Goal: Check status: Check status

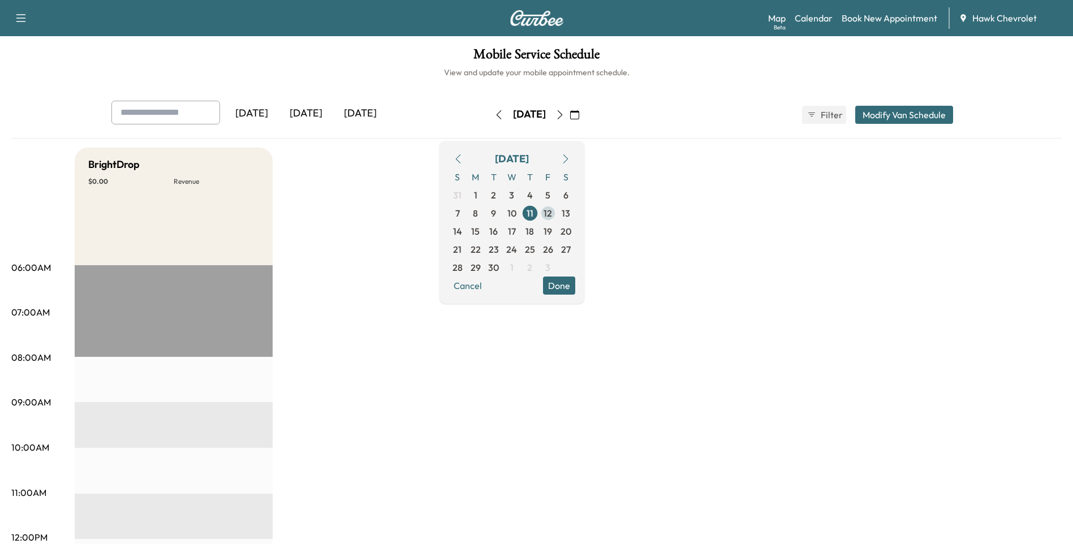
click at [552, 214] on span "12" at bounding box center [548, 214] width 8 height 14
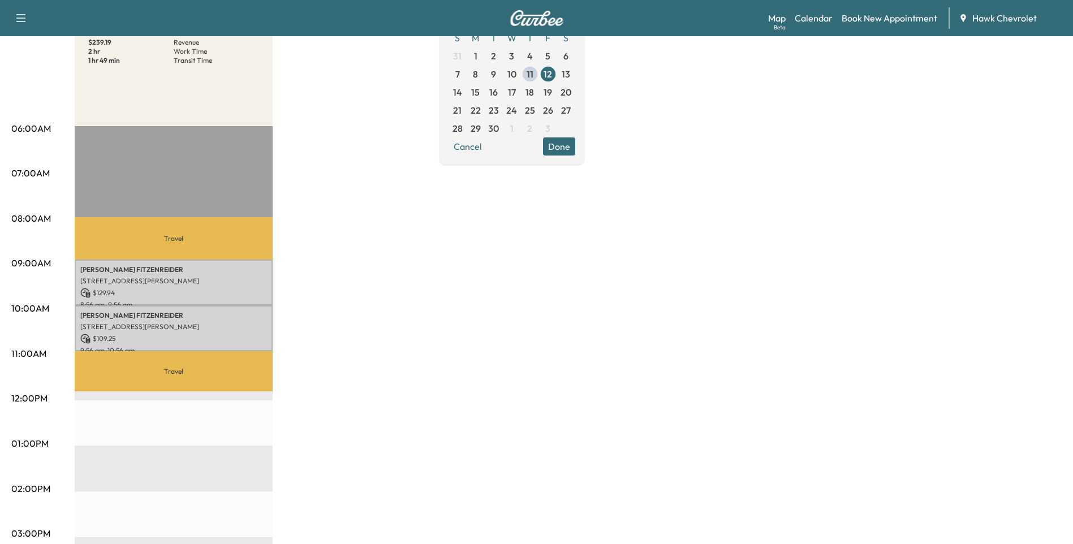
scroll to position [151, 0]
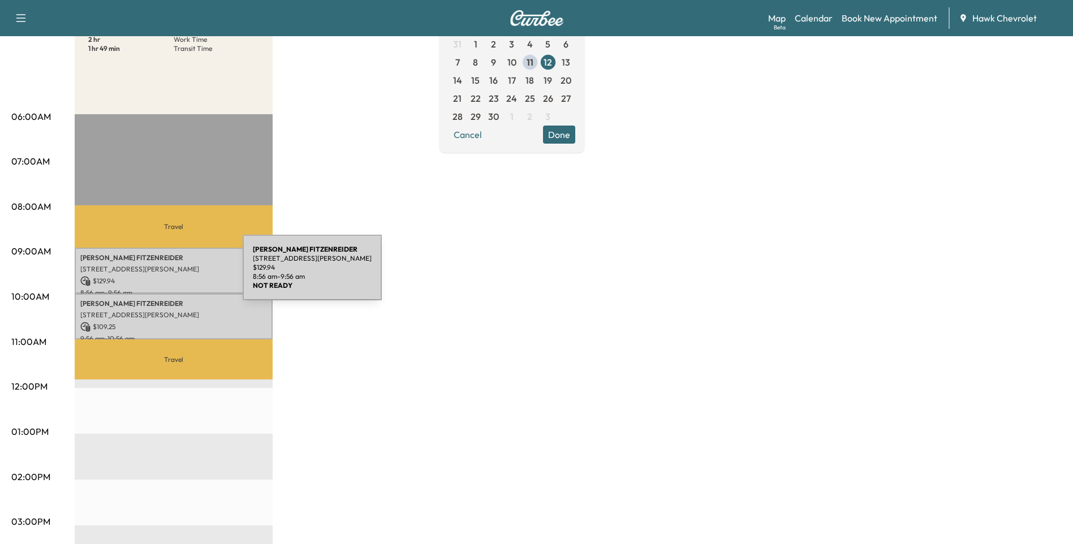
click at [123, 276] on p "$ 129.94" at bounding box center [173, 281] width 187 height 10
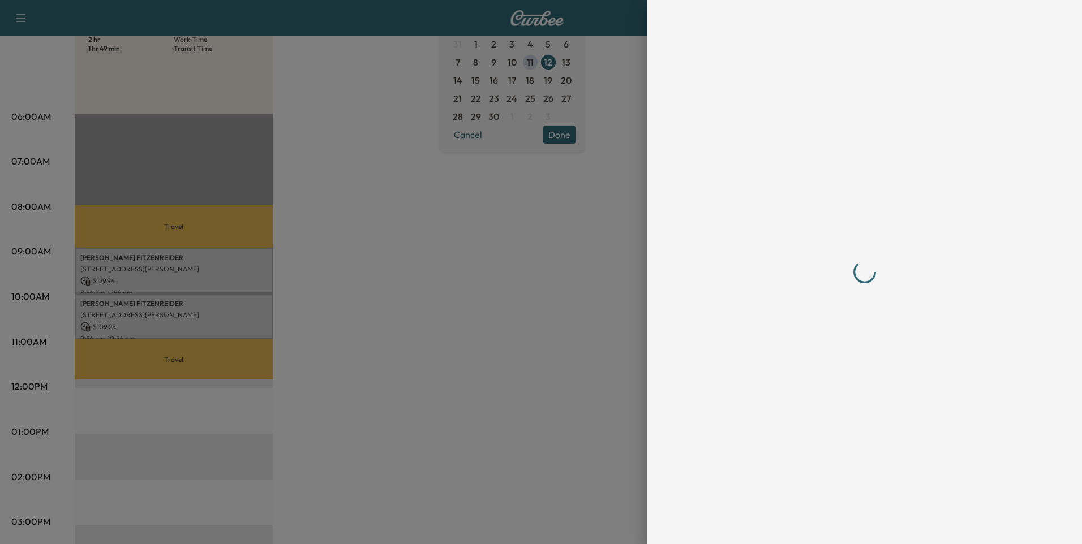
click at [914, 358] on div at bounding box center [864, 272] width 335 height 499
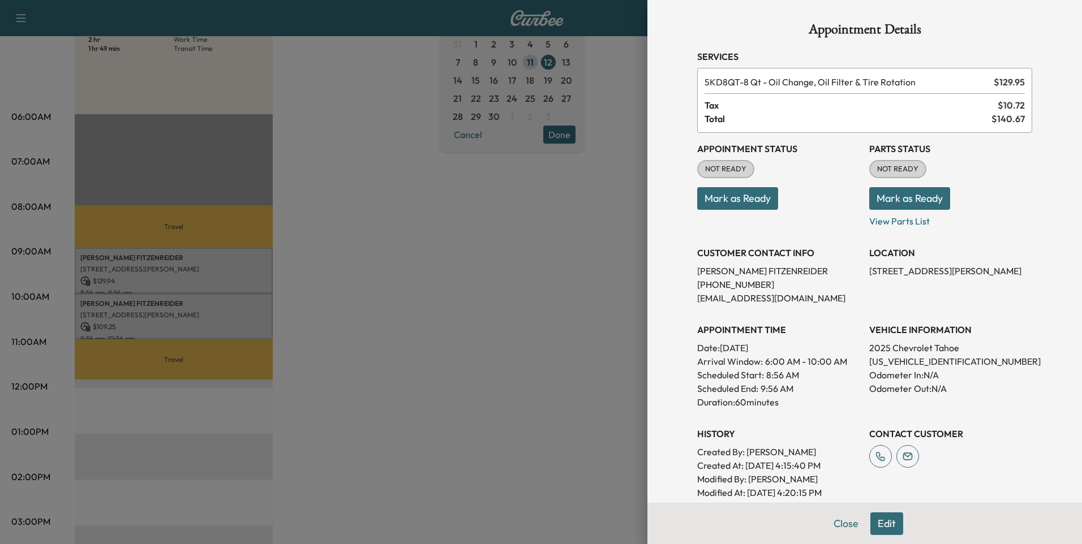
click at [904, 360] on p "[US_VEHICLE_IDENTIFICATION_NUMBER]" at bounding box center [950, 362] width 163 height 14
copy p "[US_VEHICLE_IDENTIFICATION_NUMBER]"
click at [304, 291] on div at bounding box center [541, 272] width 1082 height 544
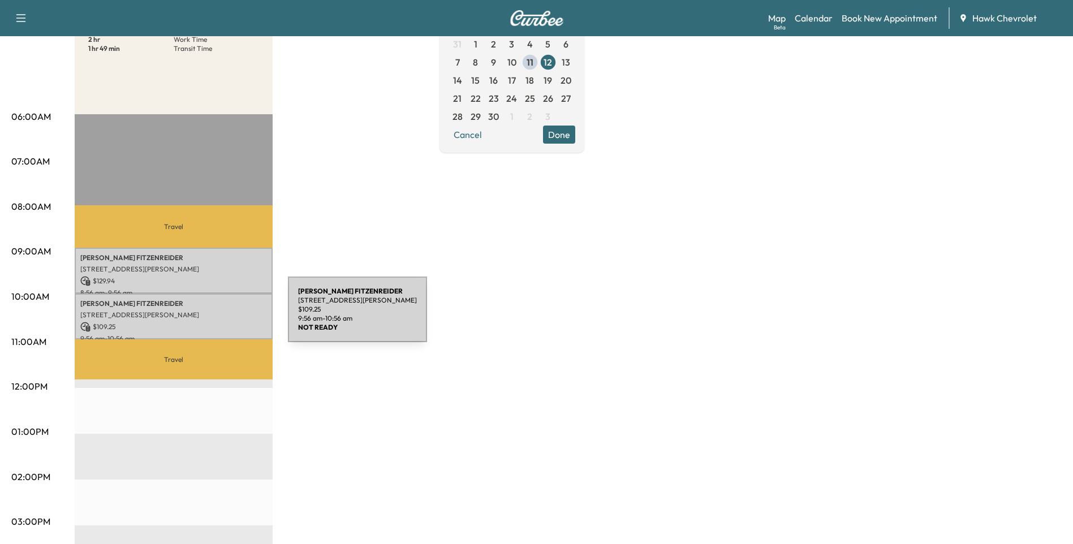
click at [203, 316] on p "[STREET_ADDRESS][PERSON_NAME]" at bounding box center [173, 315] width 187 height 9
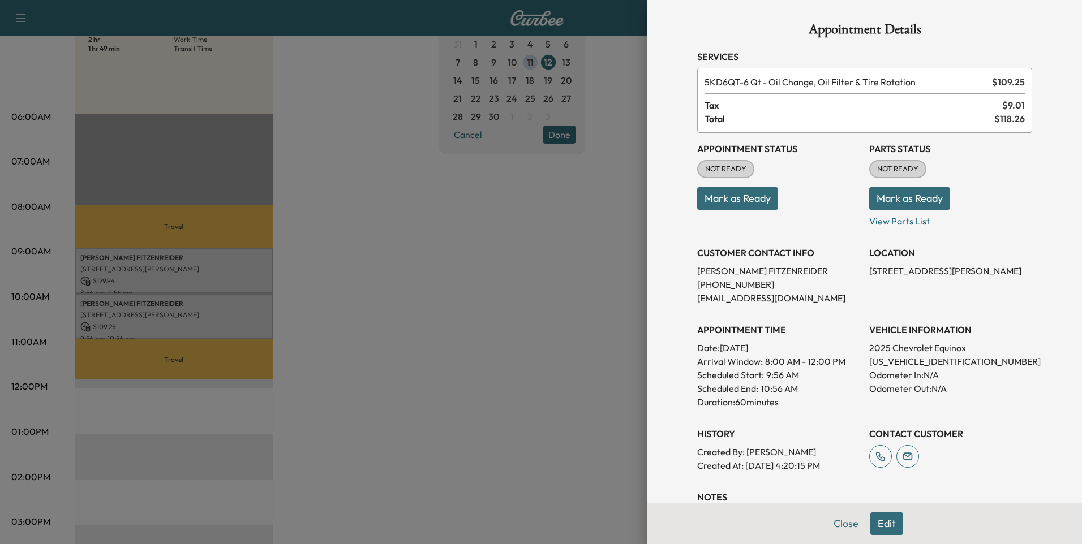
drag, startPoint x: 843, startPoint y: 531, endPoint x: 822, endPoint y: 524, distance: 22.5
click at [843, 531] on button "Close" at bounding box center [846, 524] width 40 height 23
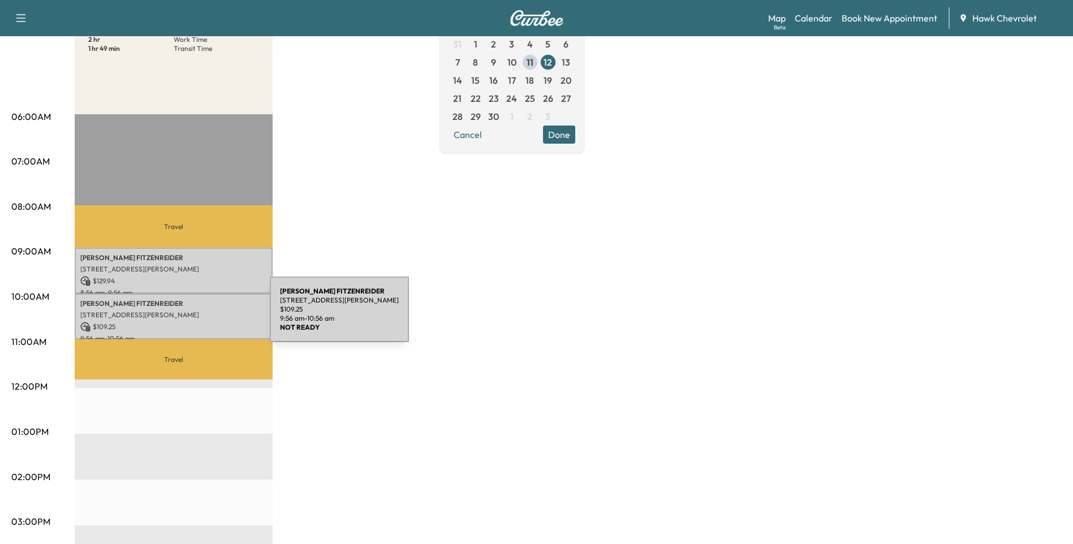
click at [186, 315] on p "[STREET_ADDRESS][PERSON_NAME]" at bounding box center [173, 315] width 187 height 9
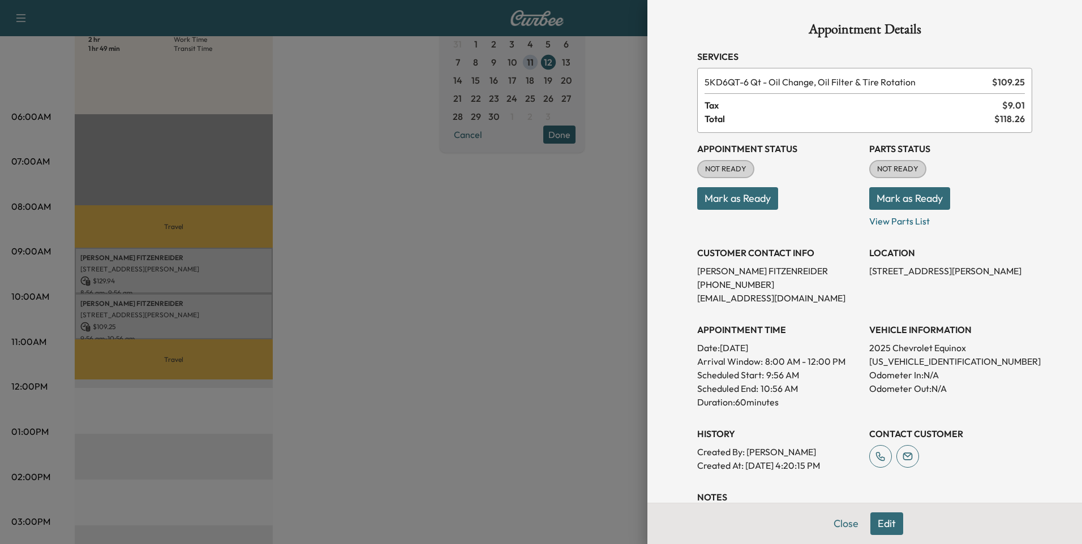
click at [903, 349] on p "2025 Chevrolet Equinox" at bounding box center [950, 348] width 163 height 14
drag, startPoint x: 903, startPoint y: 349, endPoint x: 903, endPoint y: 360, distance: 11.3
click at [903, 360] on p "[US_VEHICLE_IDENTIFICATION_NUMBER]" at bounding box center [950, 362] width 163 height 14
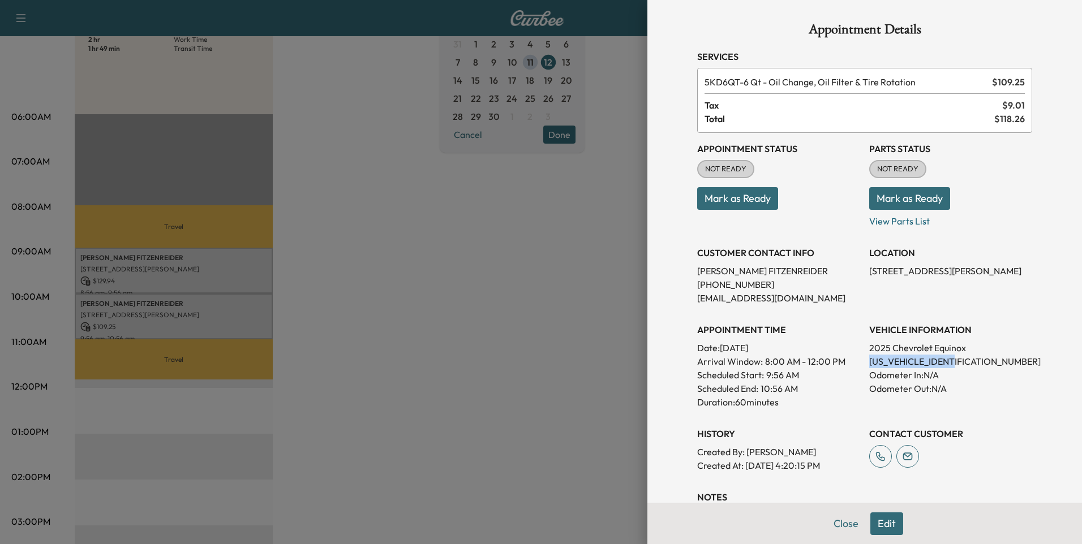
copy p "[US_VEHICLE_IDENTIFICATION_NUMBER]"
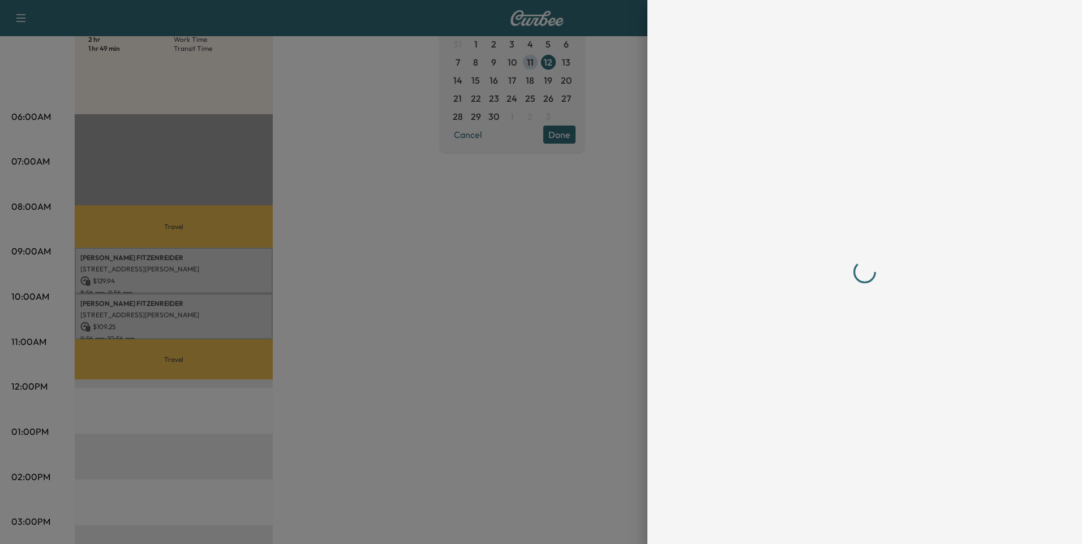
click at [433, 337] on div at bounding box center [541, 272] width 1082 height 544
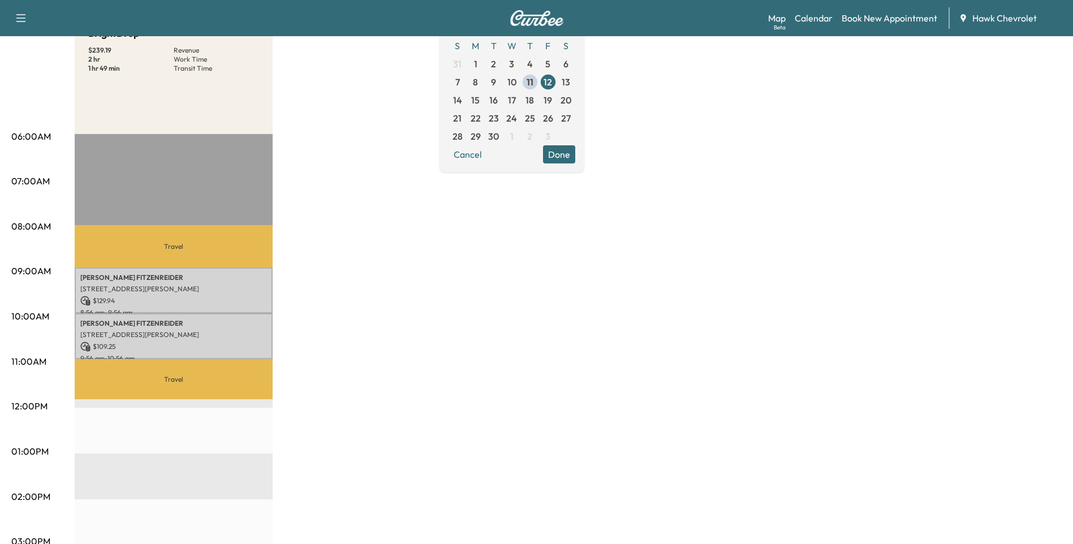
scroll to position [113, 0]
